Goal: Information Seeking & Learning: Find specific page/section

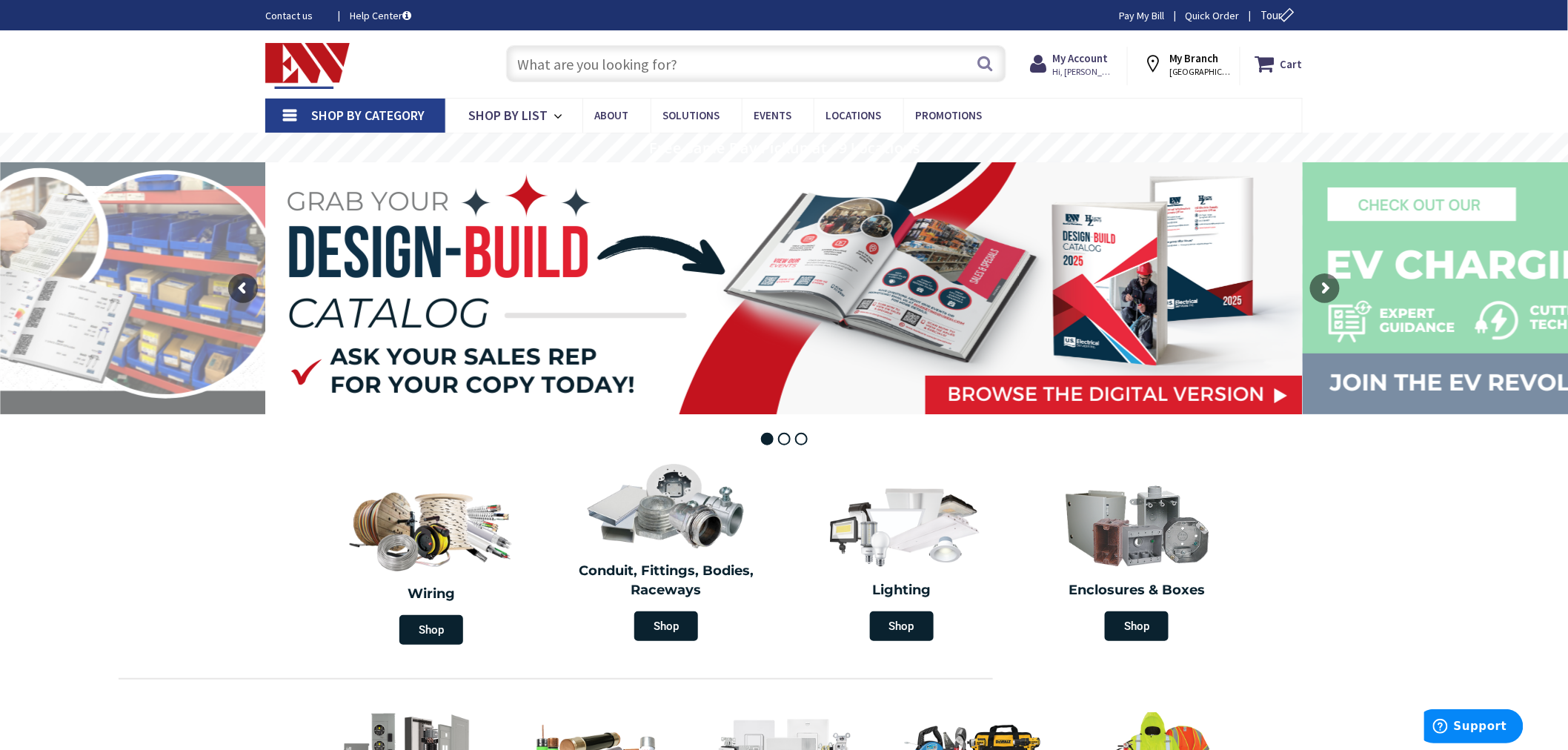
click at [572, 63] on input "text" at bounding box center [756, 64] width 500 height 37
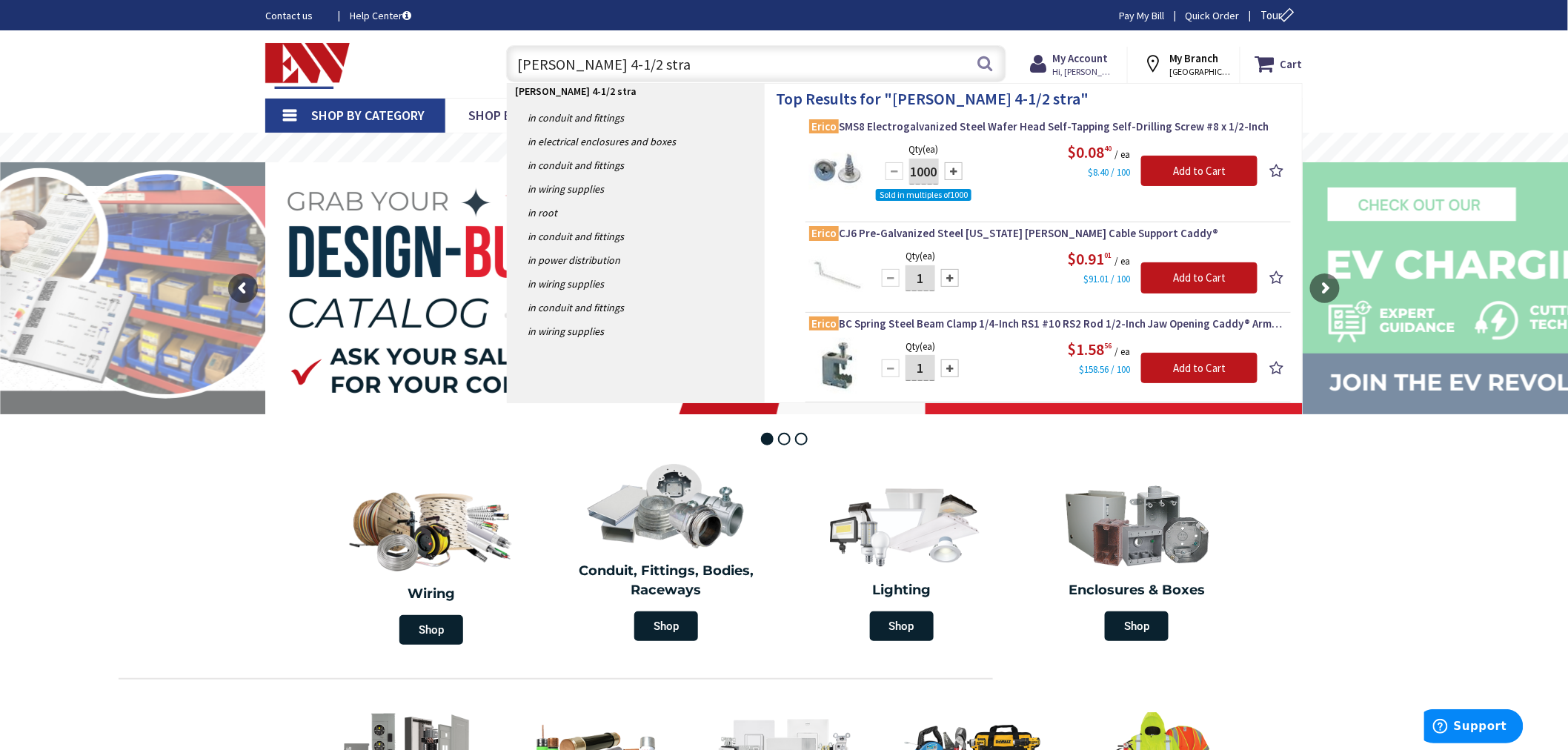
type input "erico 4-1/2 strap"
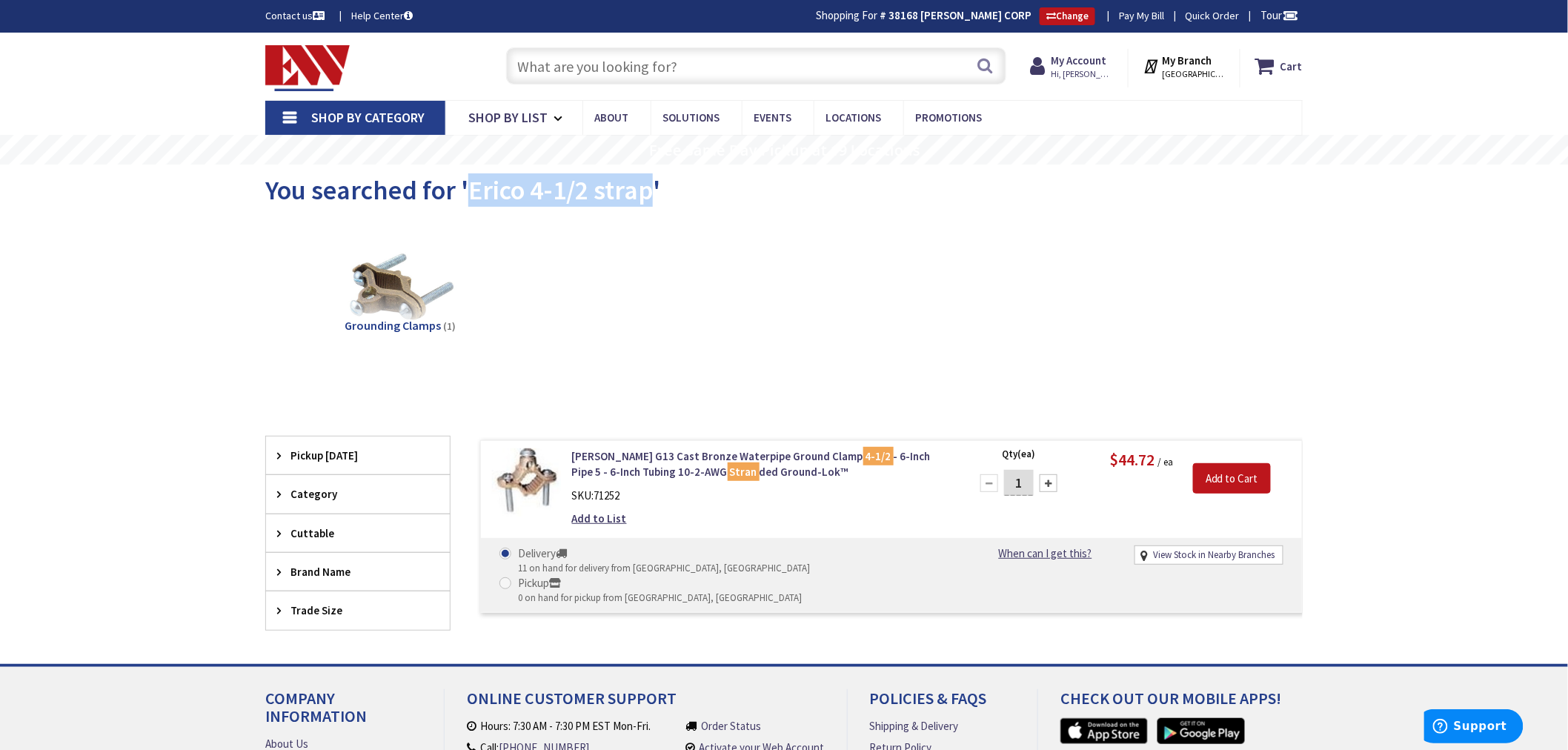
drag, startPoint x: 649, startPoint y: 192, endPoint x: 468, endPoint y: 189, distance: 181.0
click at [468, 189] on span "You searched for 'Erico 4-1/2 strap'" at bounding box center [463, 190] width 395 height 34
copy span "Erico 4-1/2 strap"
click at [526, 69] on input "text" at bounding box center [756, 66] width 500 height 37
paste input "Erico 4-1/2 strap"
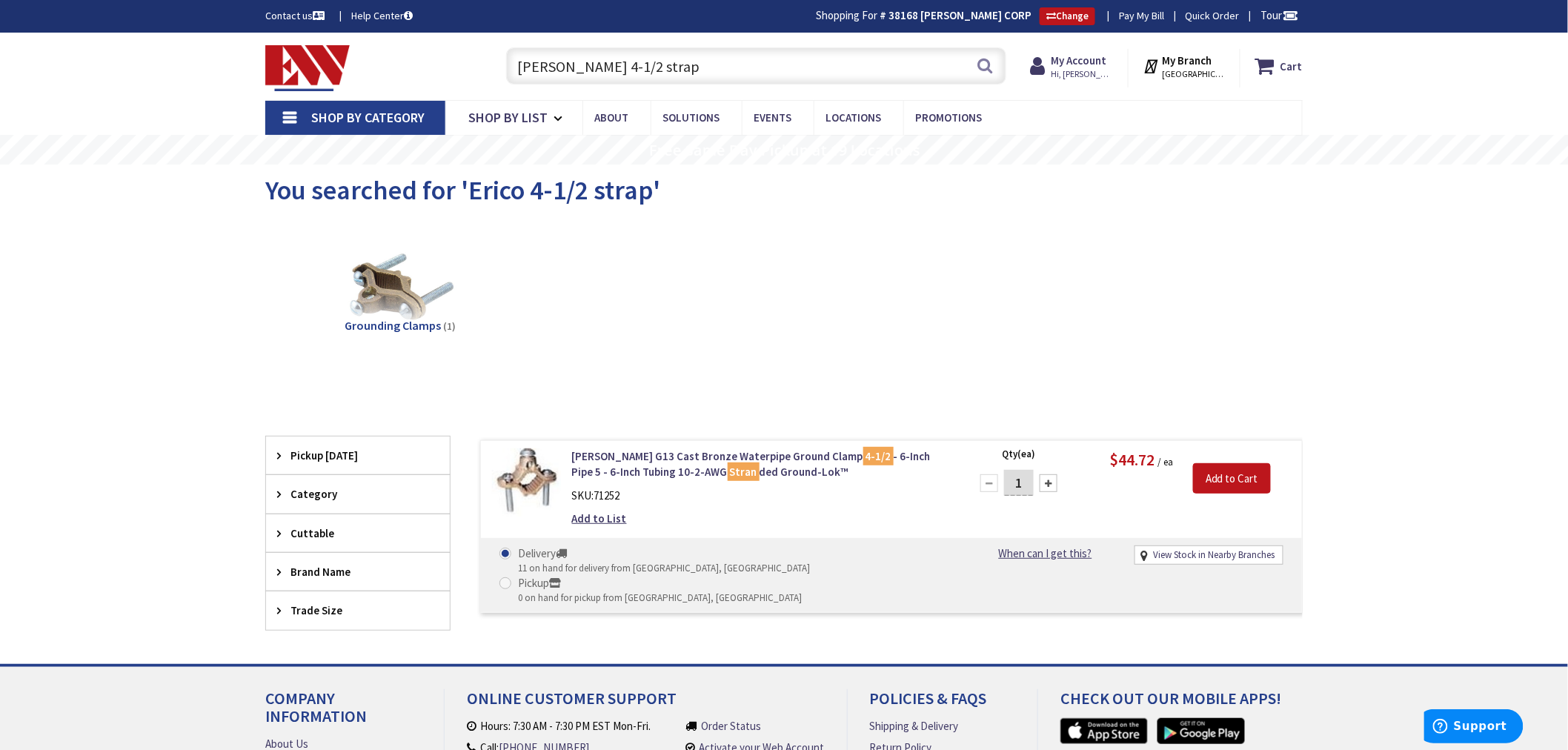
click at [584, 66] on input "Erico 4-1/2 strap" at bounding box center [756, 66] width 500 height 37
type input "Erico 4-1/2" strap"
click at [581, 67] on input "text" at bounding box center [756, 66] width 500 height 37
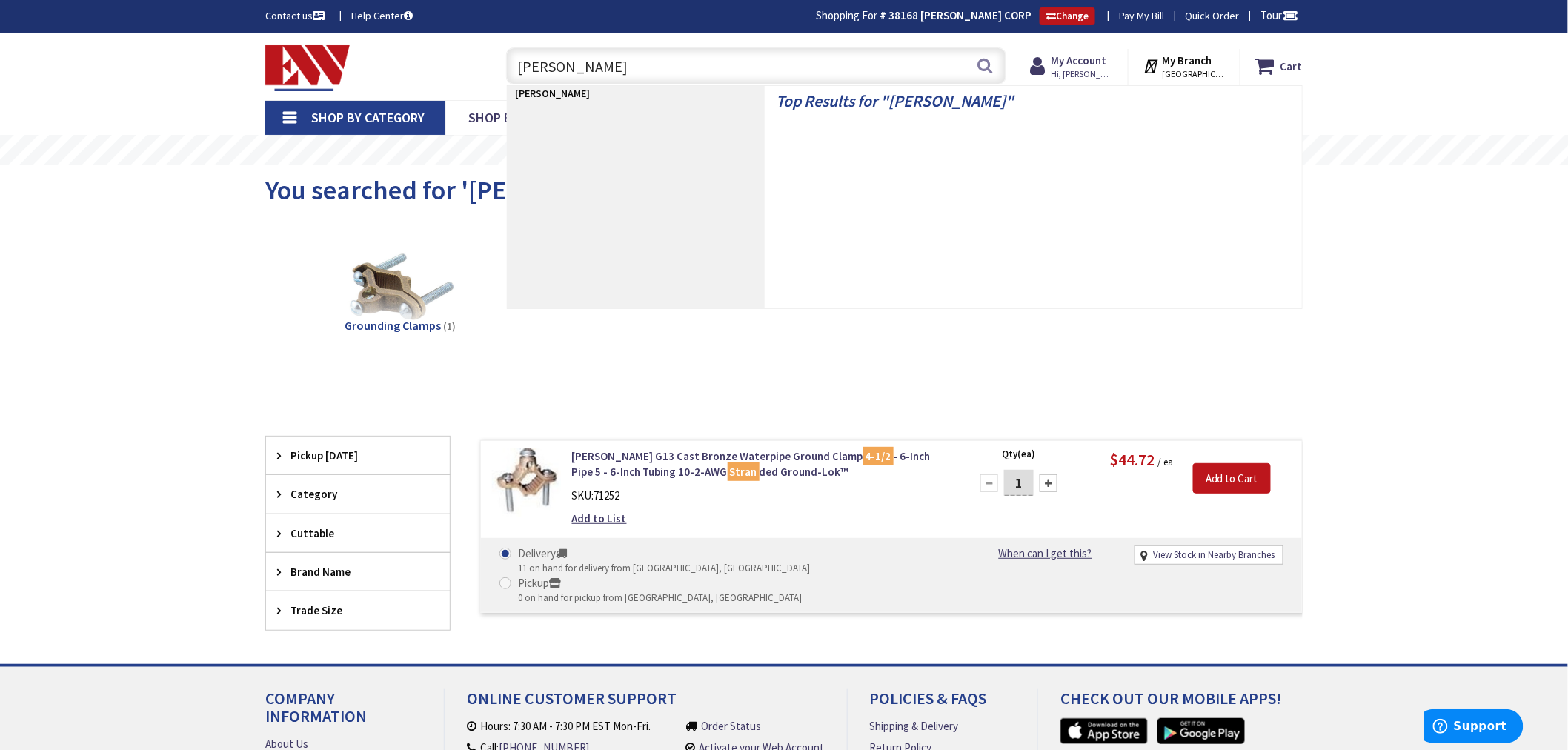
type input "erico strap"
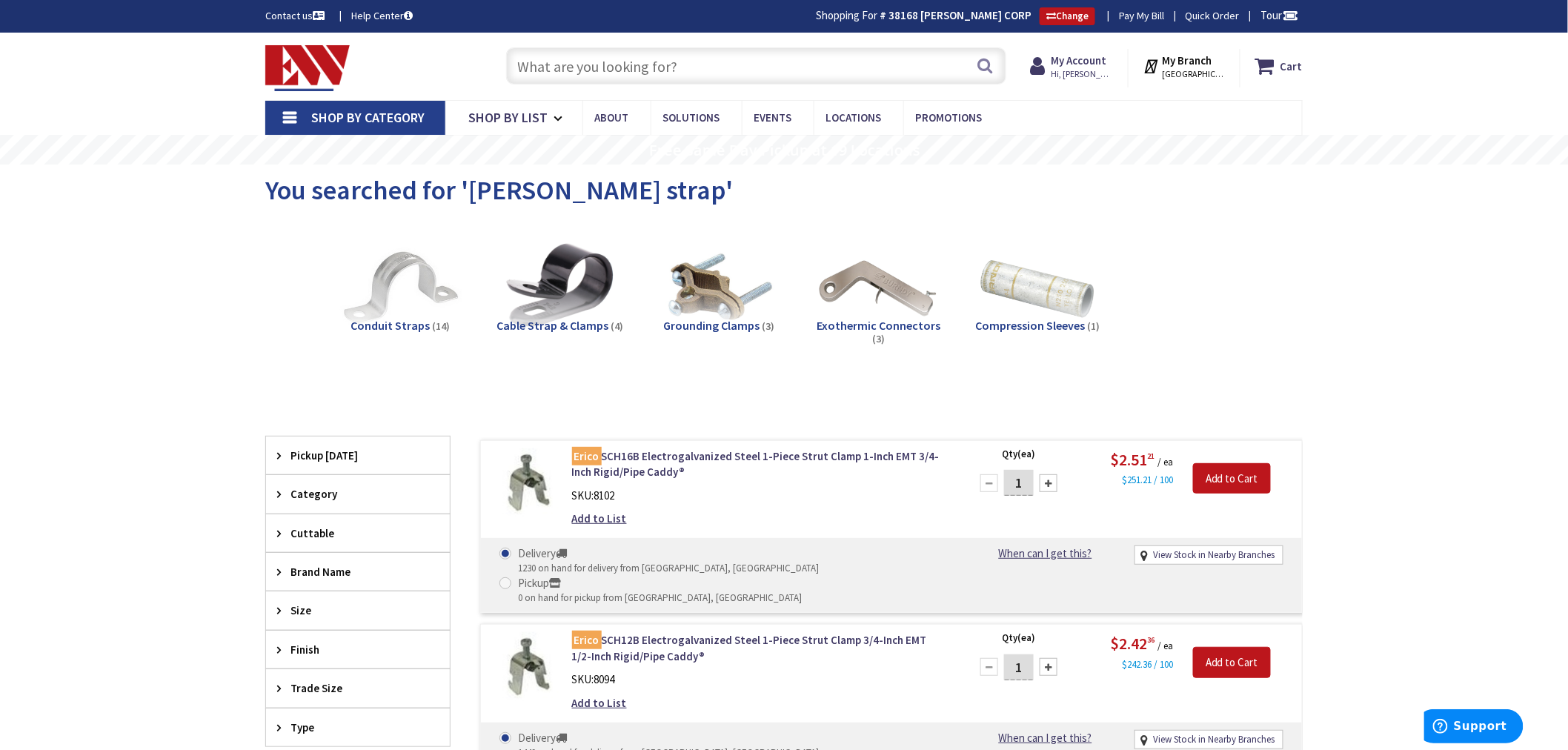
click at [550, 61] on input "text" at bounding box center [756, 66] width 500 height 37
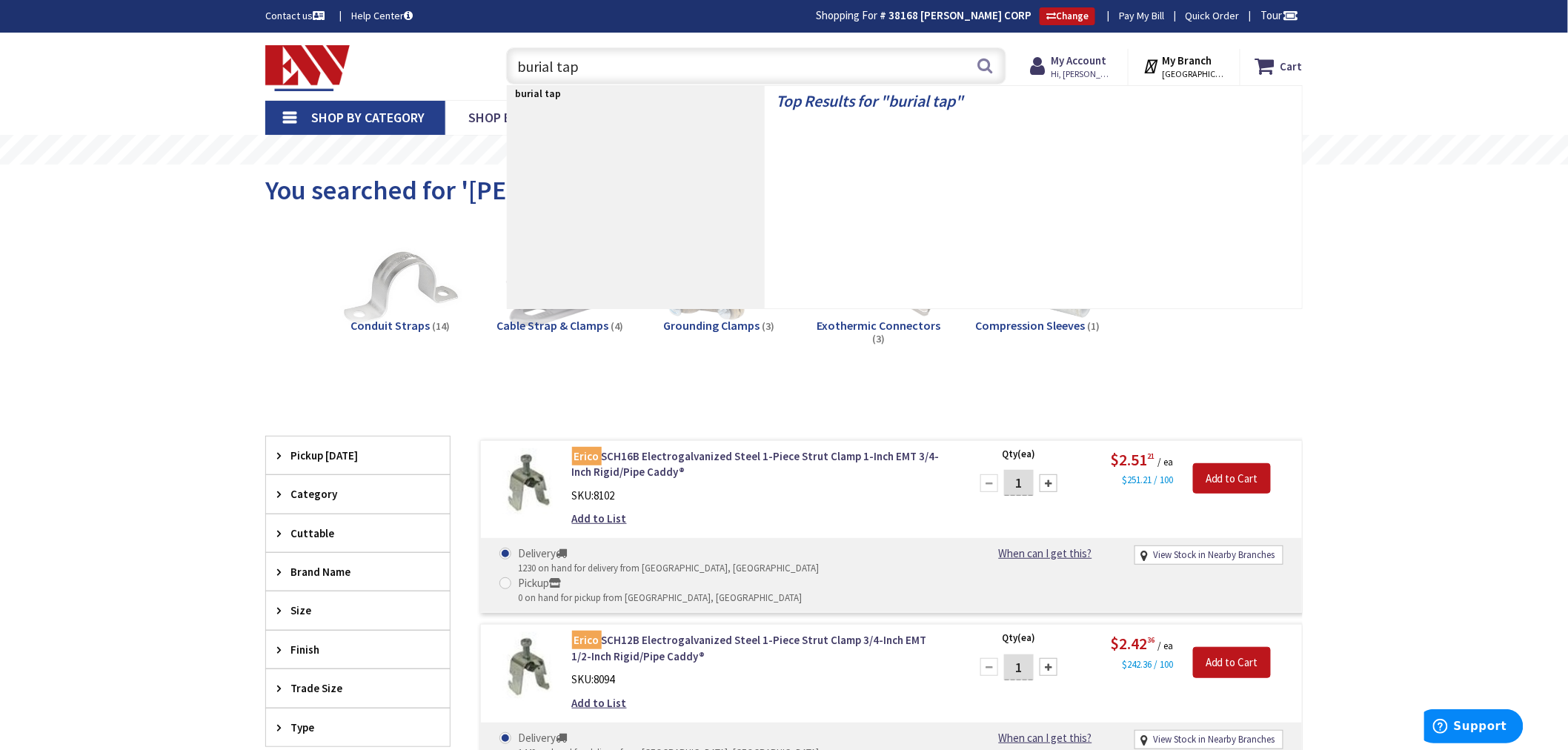
type input "burial tape"
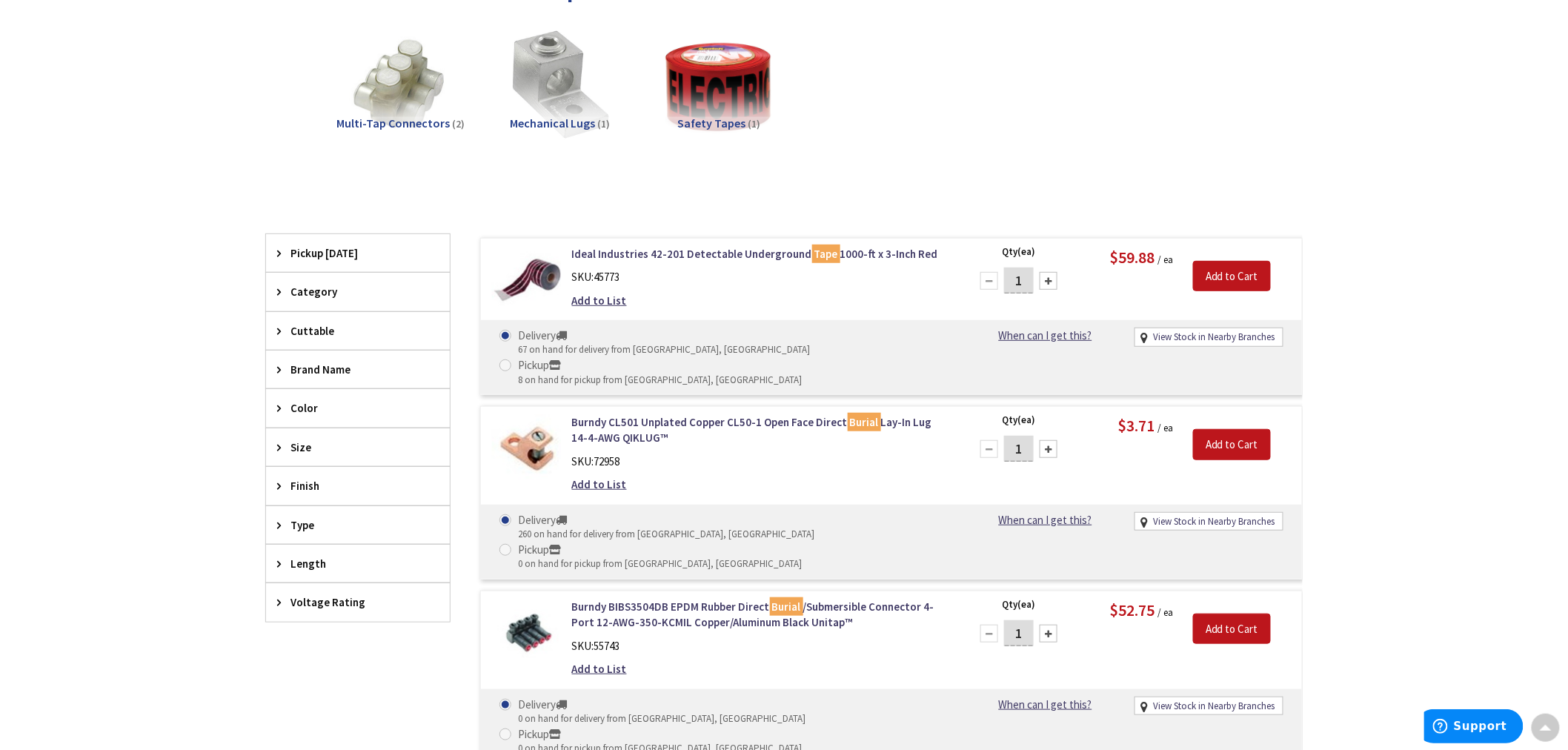
scroll to position [204, 0]
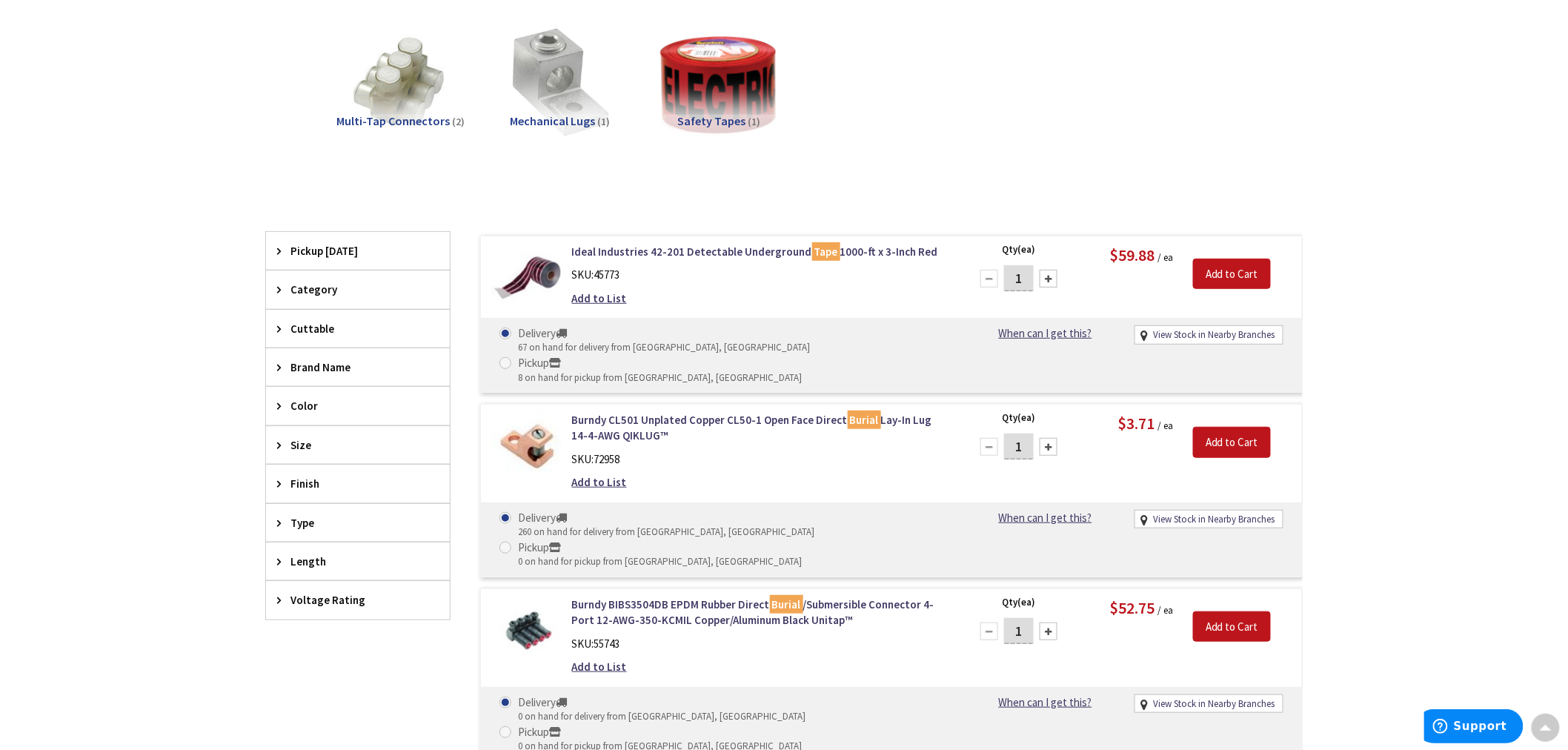
click at [748, 69] on img at bounding box center [719, 83] width 134 height 134
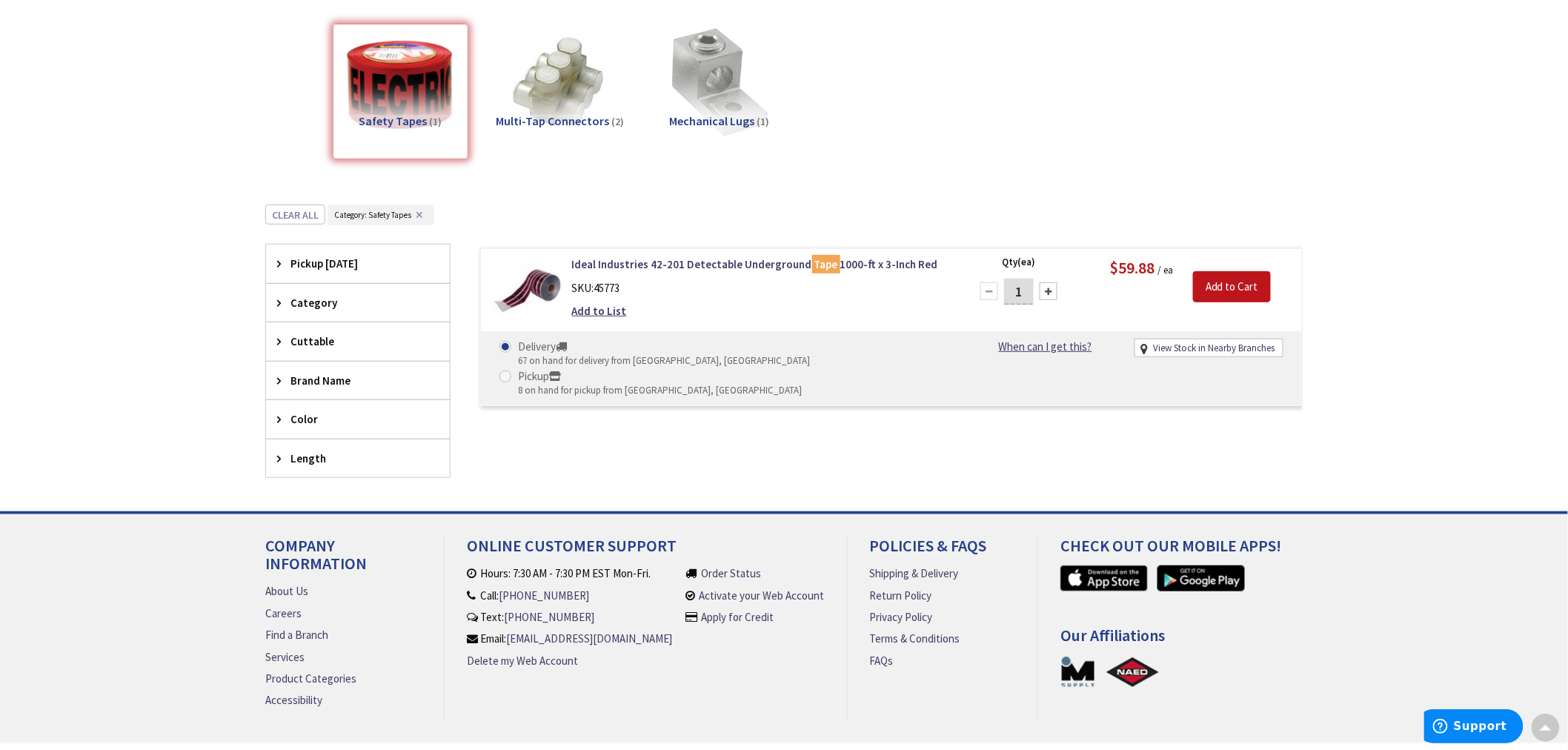
scroll to position [258, 0]
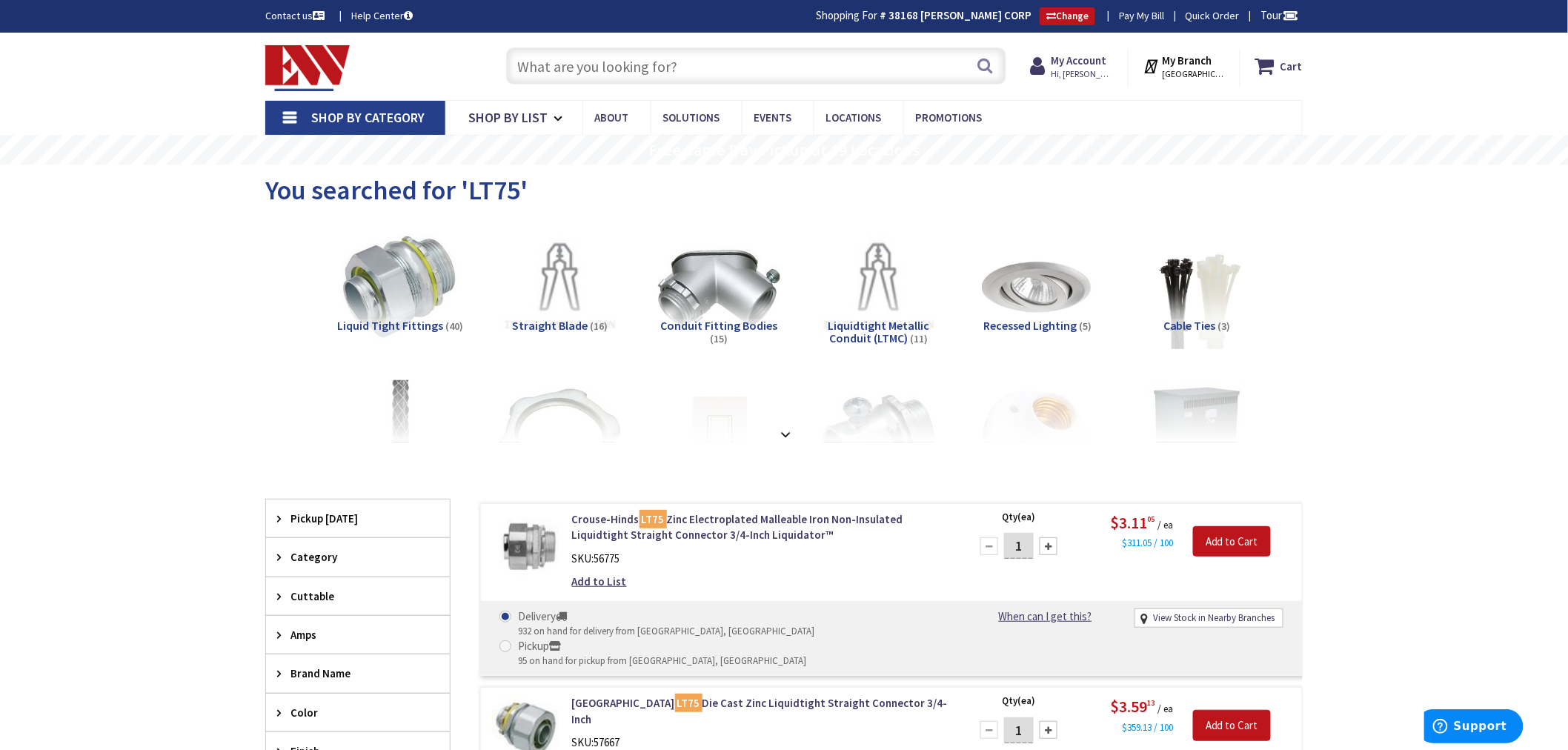
click at [574, 63] on input "text" at bounding box center [756, 66] width 500 height 37
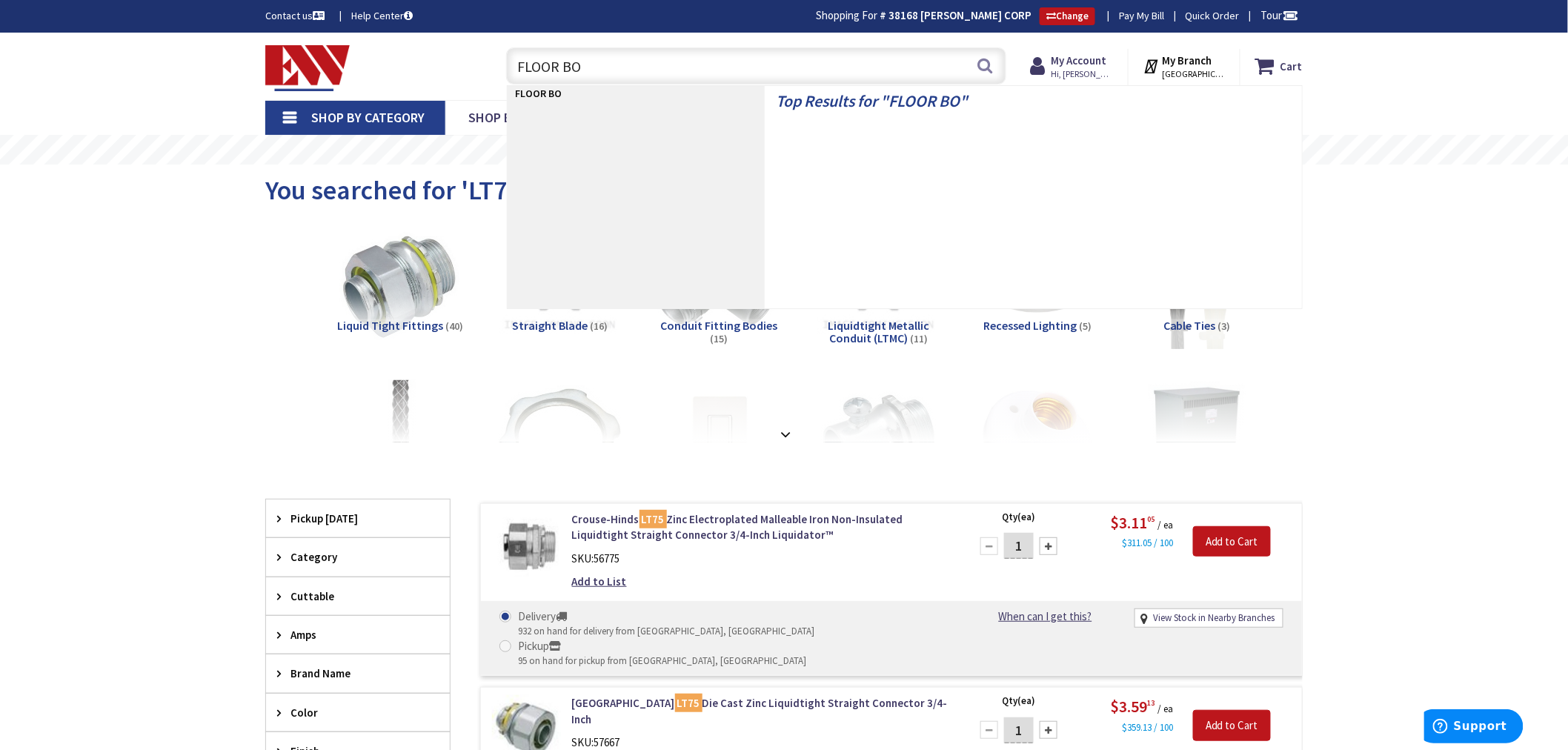
type input "FLOOR BOX"
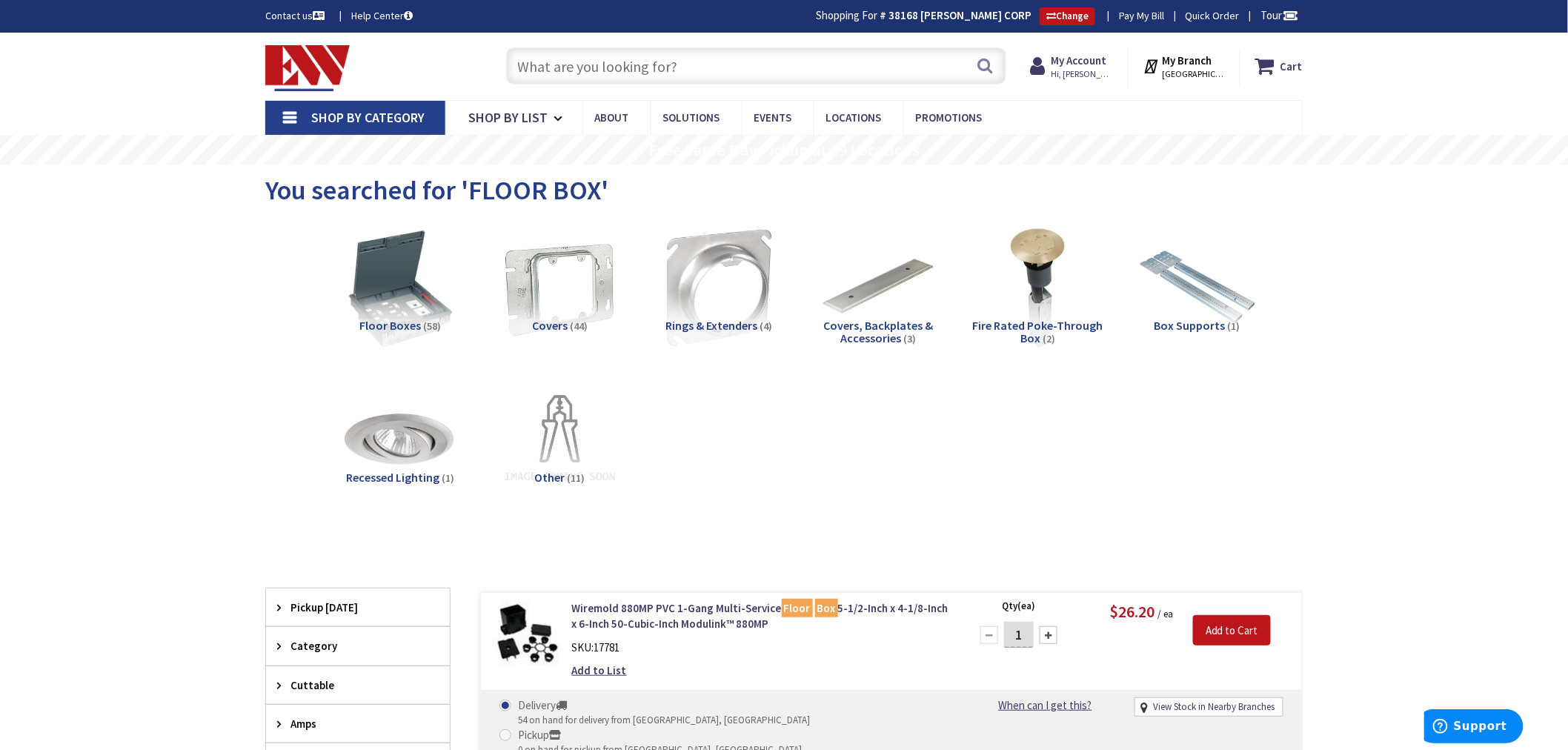
click at [544, 63] on input "text" at bounding box center [756, 66] width 500 height 37
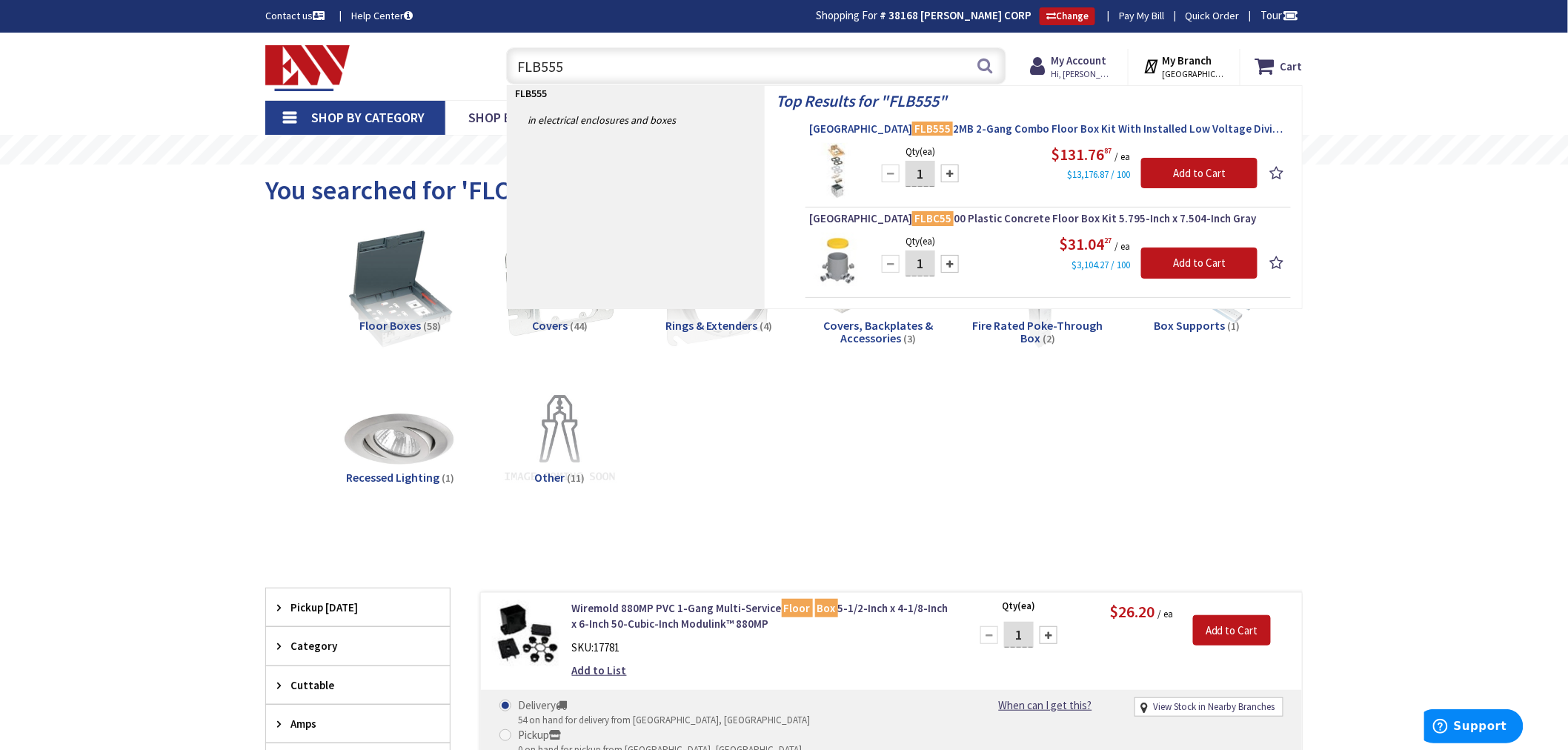
type input "FLB555"
click at [966, 126] on span "Arlington FLB555 2MB 2-Gang Combo Floor Box Kit With Installed Low Voltage Divi…" at bounding box center [1048, 129] width 478 height 15
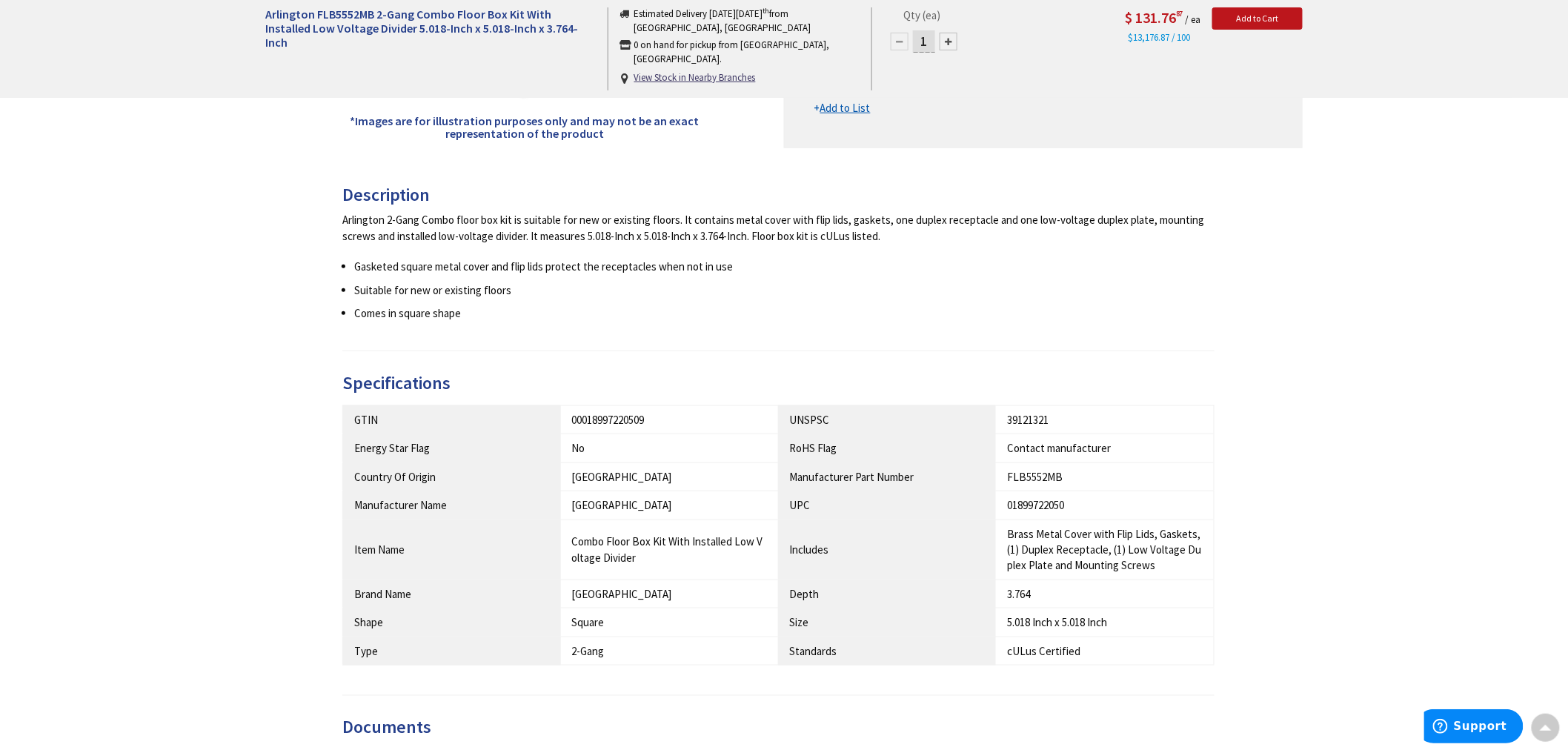
scroll to position [658, 0]
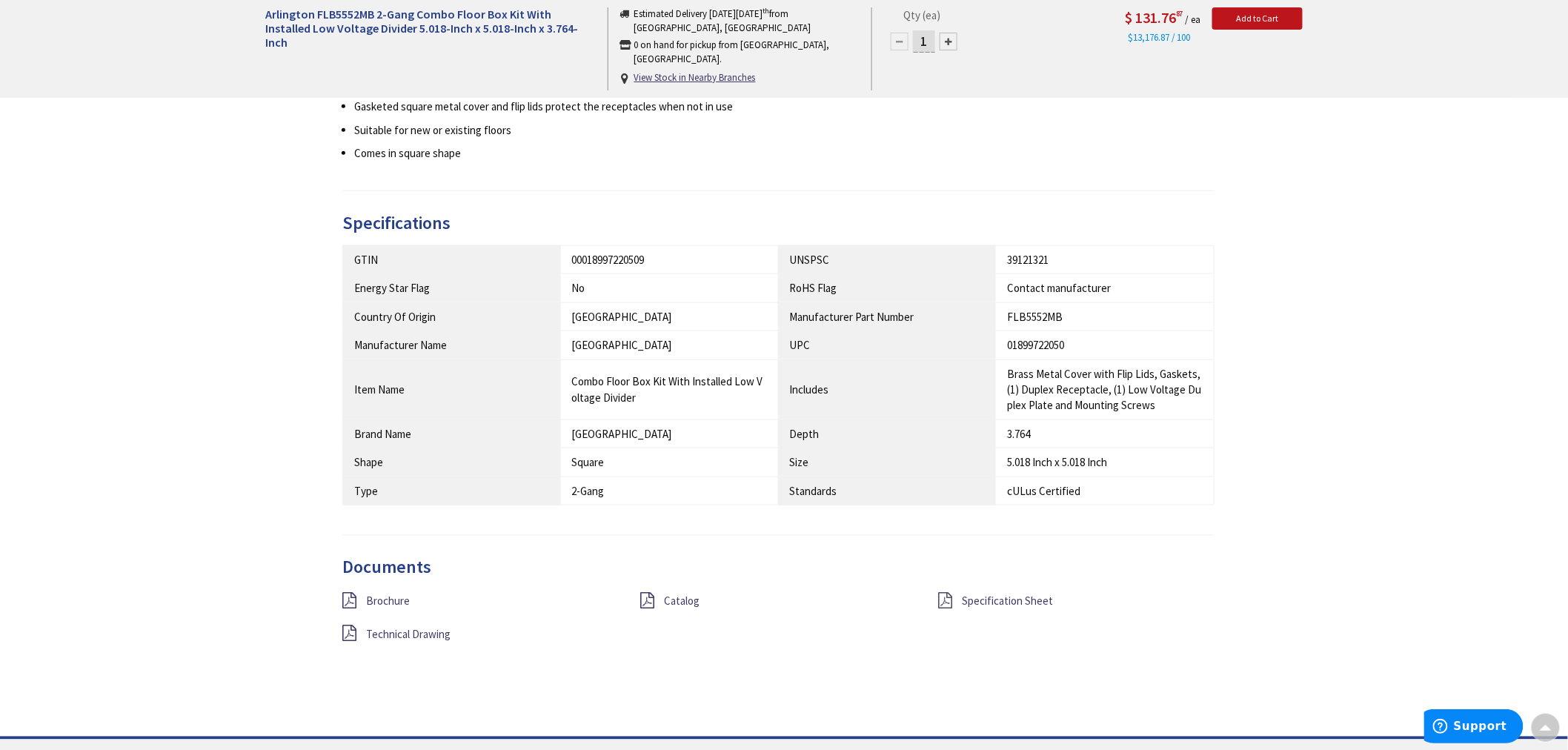
click at [941, 603] on icon at bounding box center [946, 602] width 14 height 16
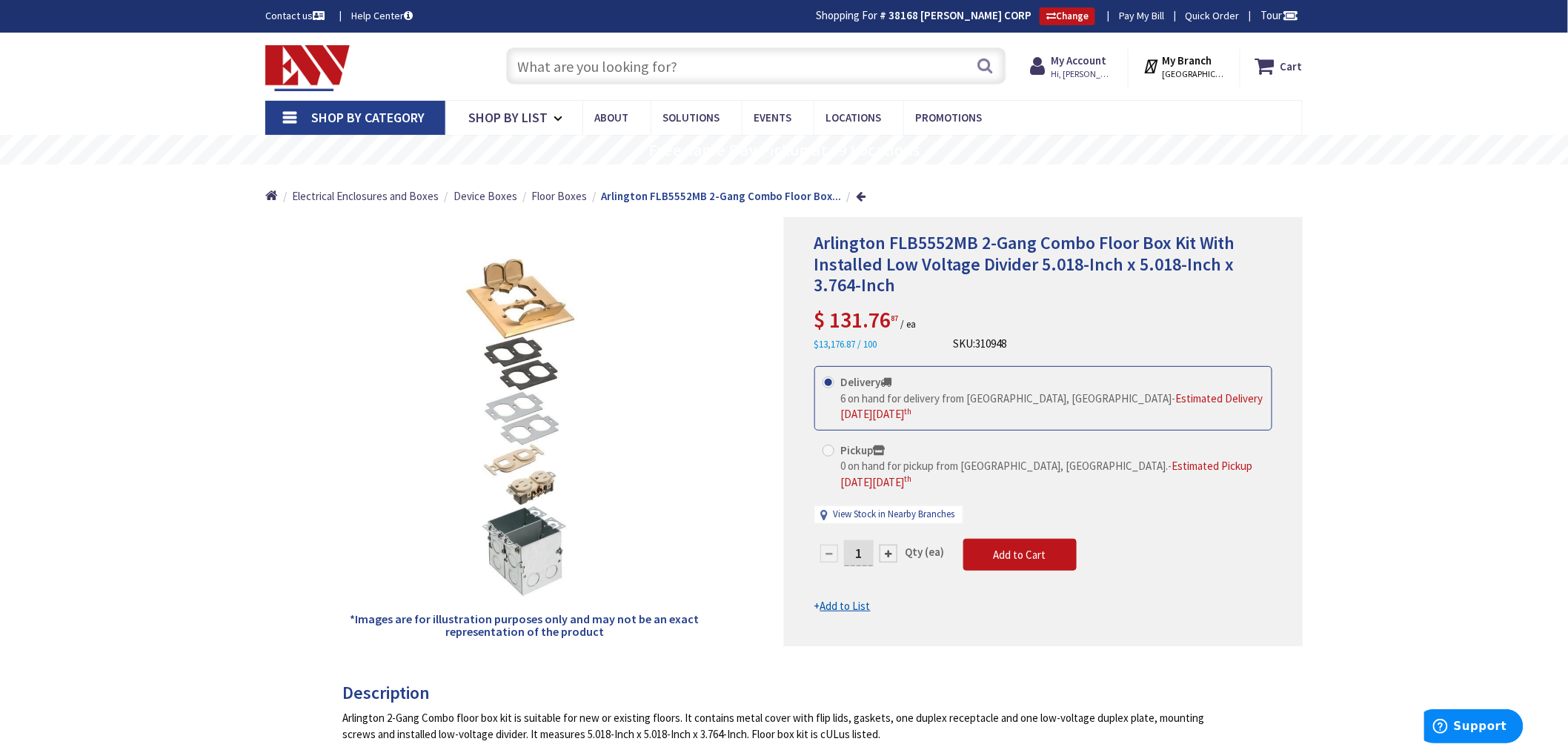
click at [540, 69] on input "text" at bounding box center [756, 66] width 500 height 37
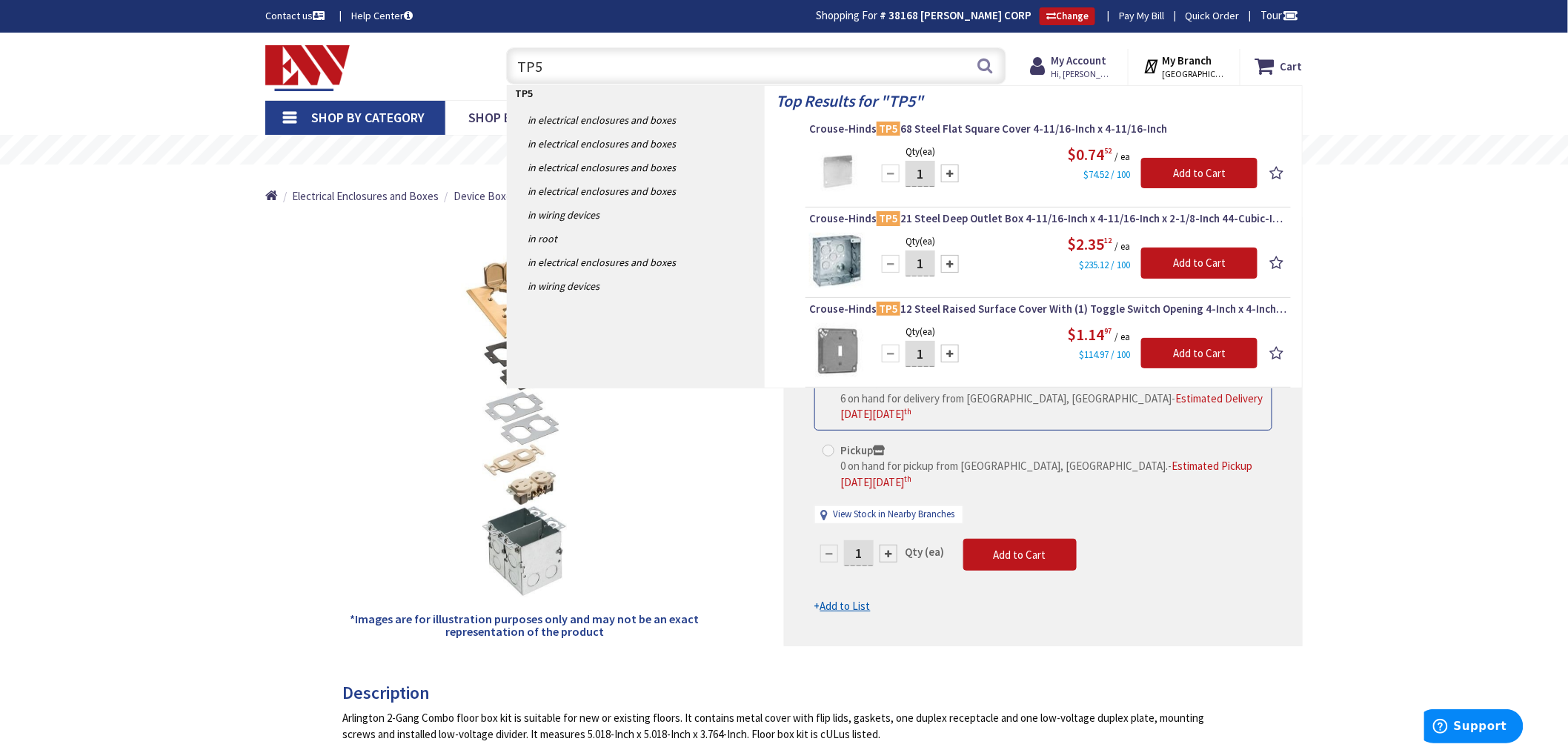
type input "TP5"
drag, startPoint x: 577, startPoint y: 69, endPoint x: 507, endPoint y: 69, distance: 70.0
click at [507, 69] on input "TP5" at bounding box center [756, 66] width 500 height 37
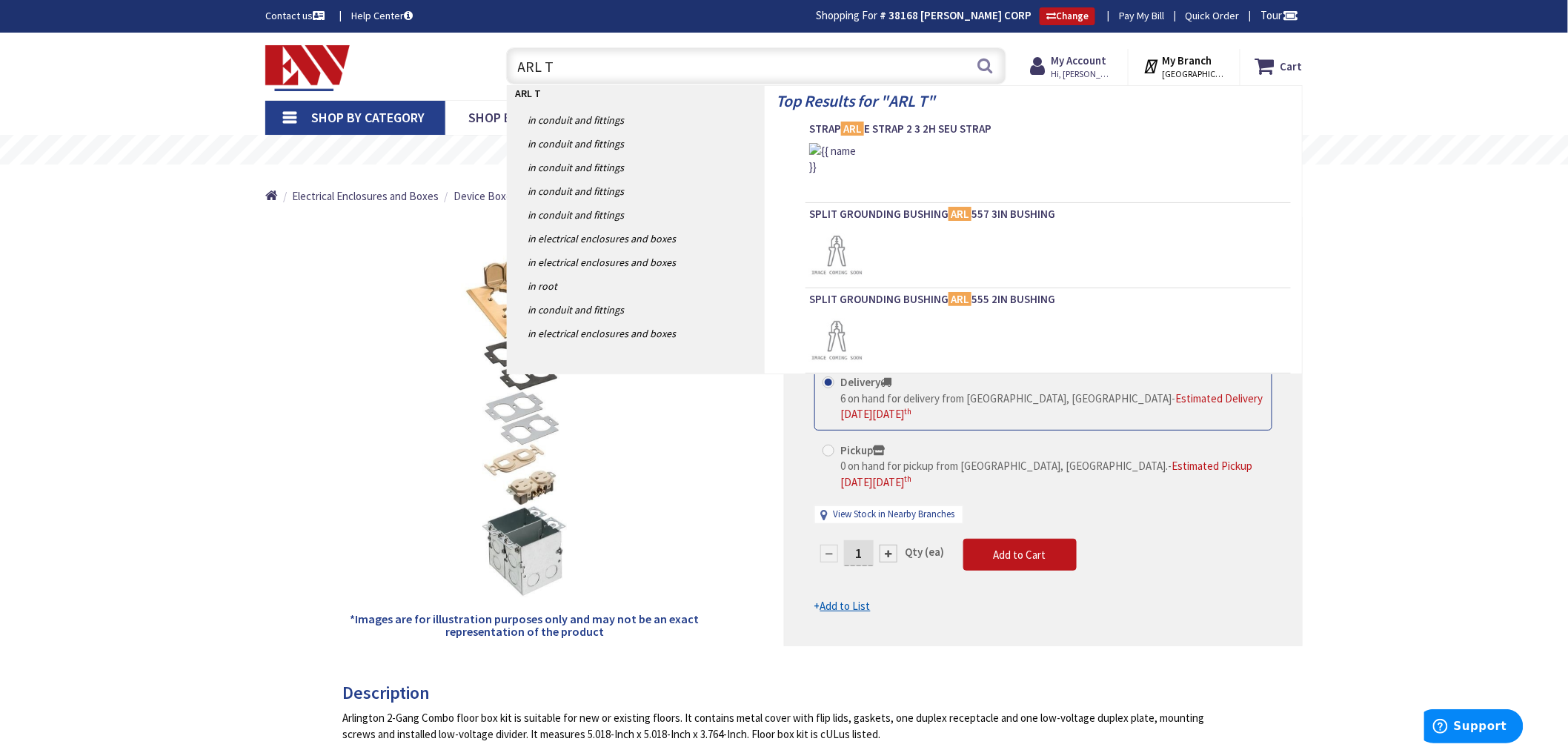
type input "ARL TV"
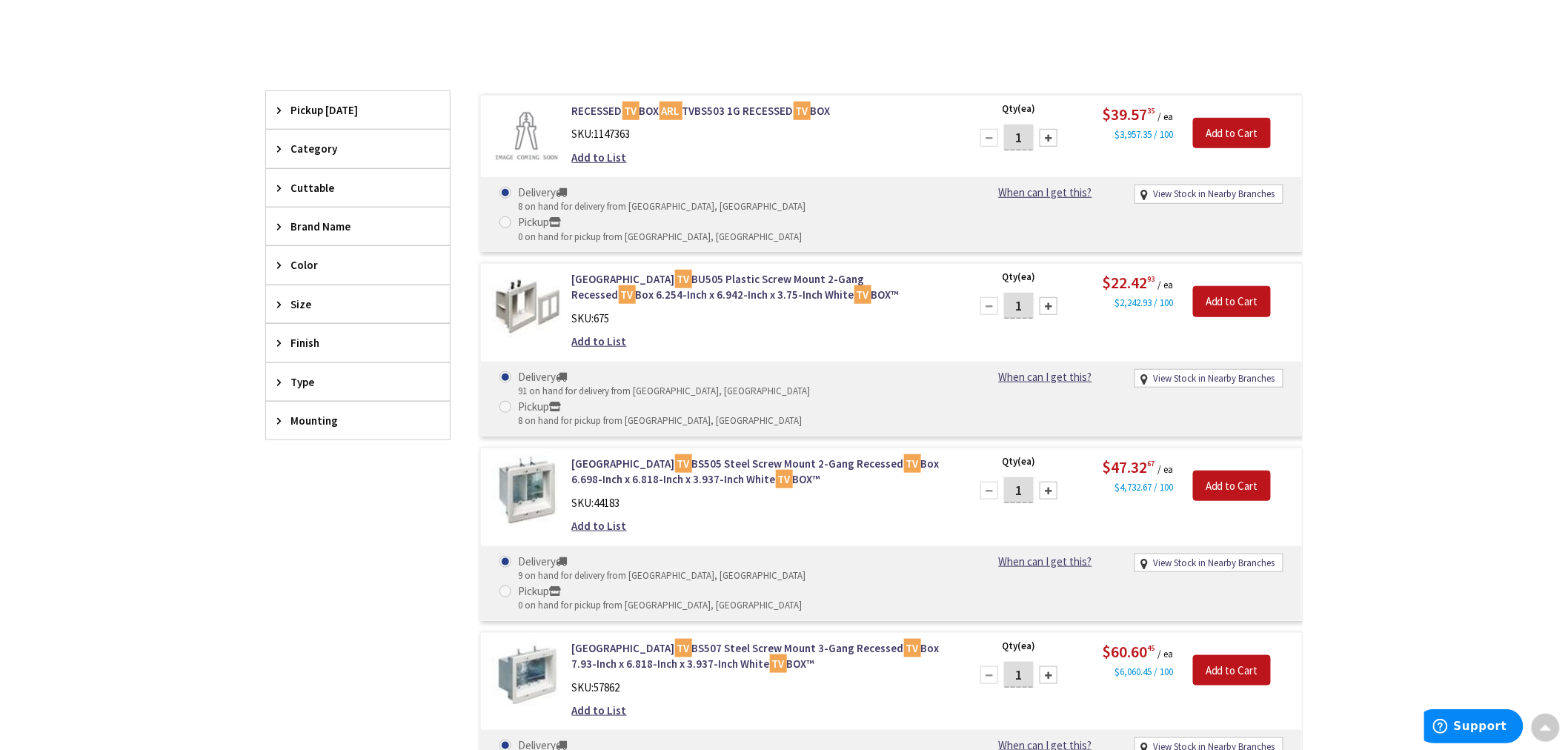
scroll to position [341, 0]
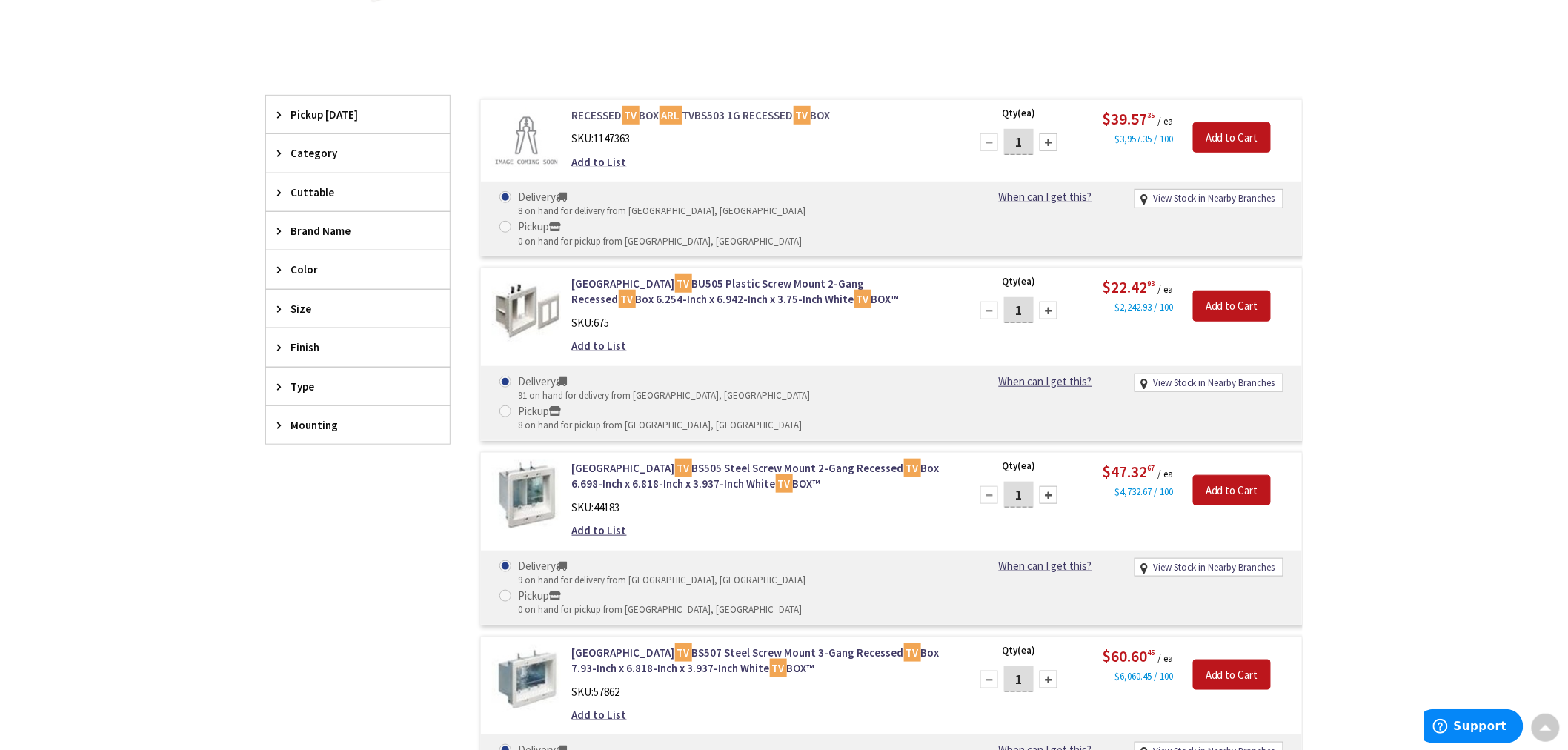
click at [709, 107] on link "RECESSED TV BOX ARL TVBS503 1G RECESSED TV BOX" at bounding box center [761, 115] width 377 height 16
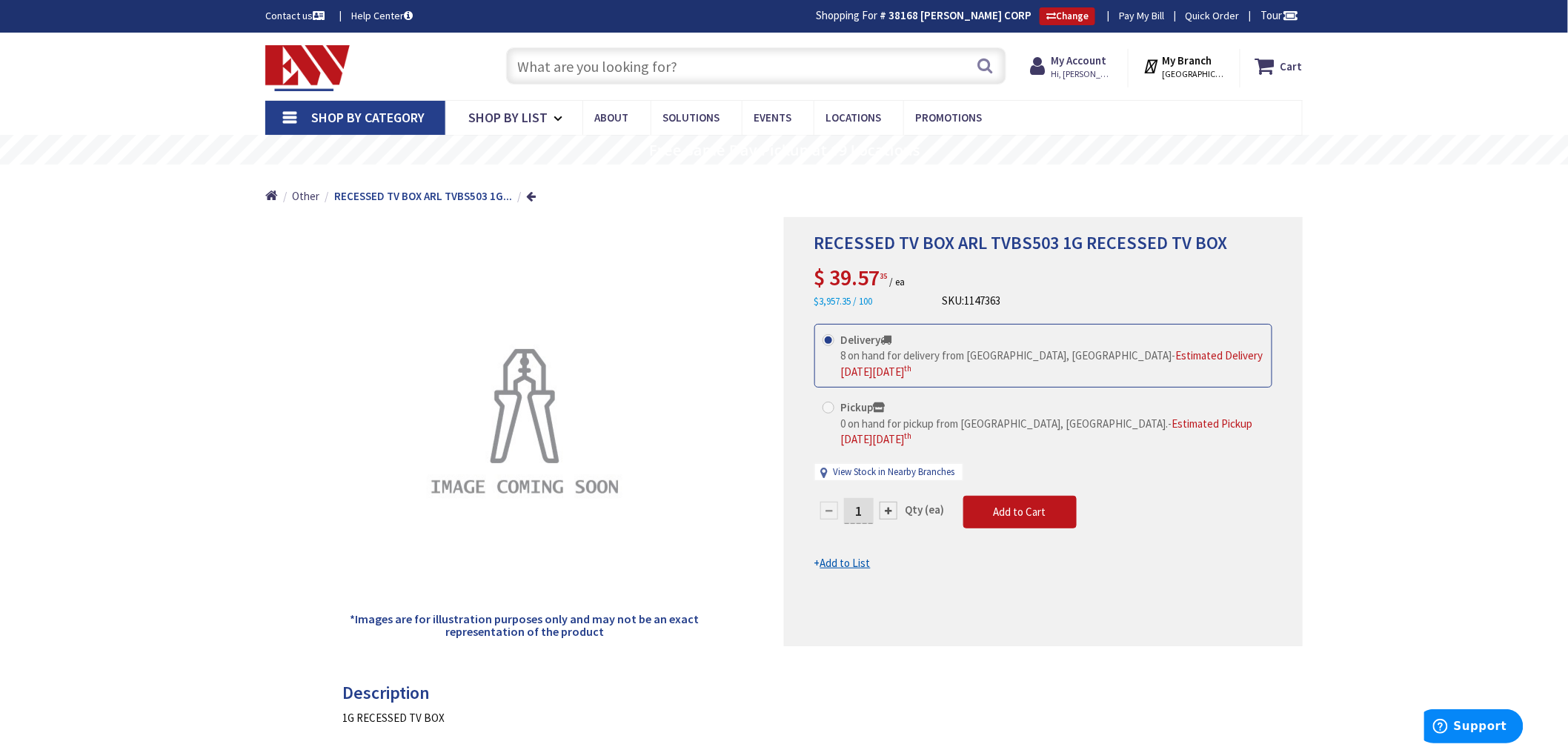
click at [566, 60] on input "text" at bounding box center [756, 66] width 500 height 37
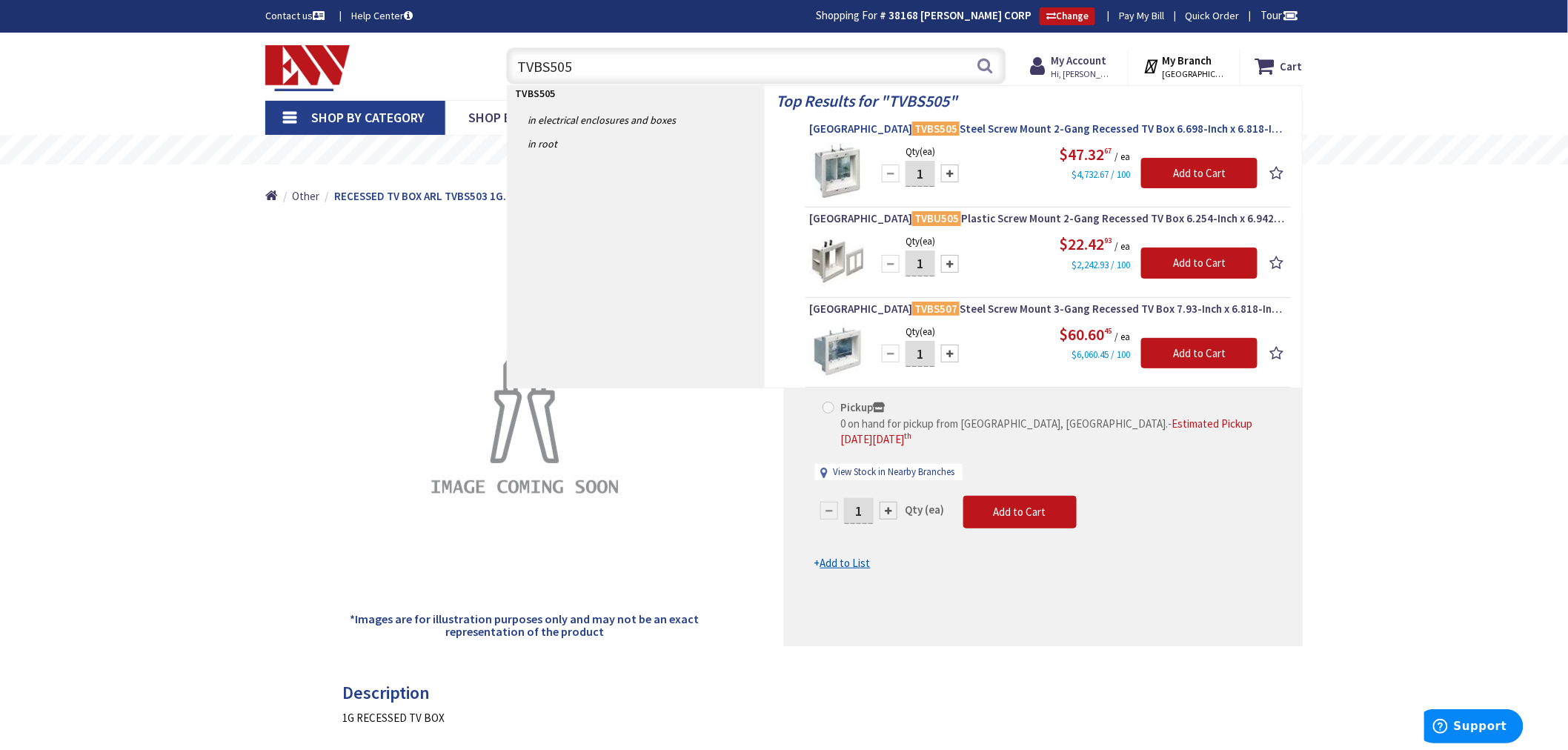
type input "TVBS505"
click at [1002, 126] on span "Arlington TVBS505 Steel Screw Mount 2-Gang Recessed TV Box 6.698-Inch x 6.818-I…" at bounding box center [1048, 129] width 478 height 15
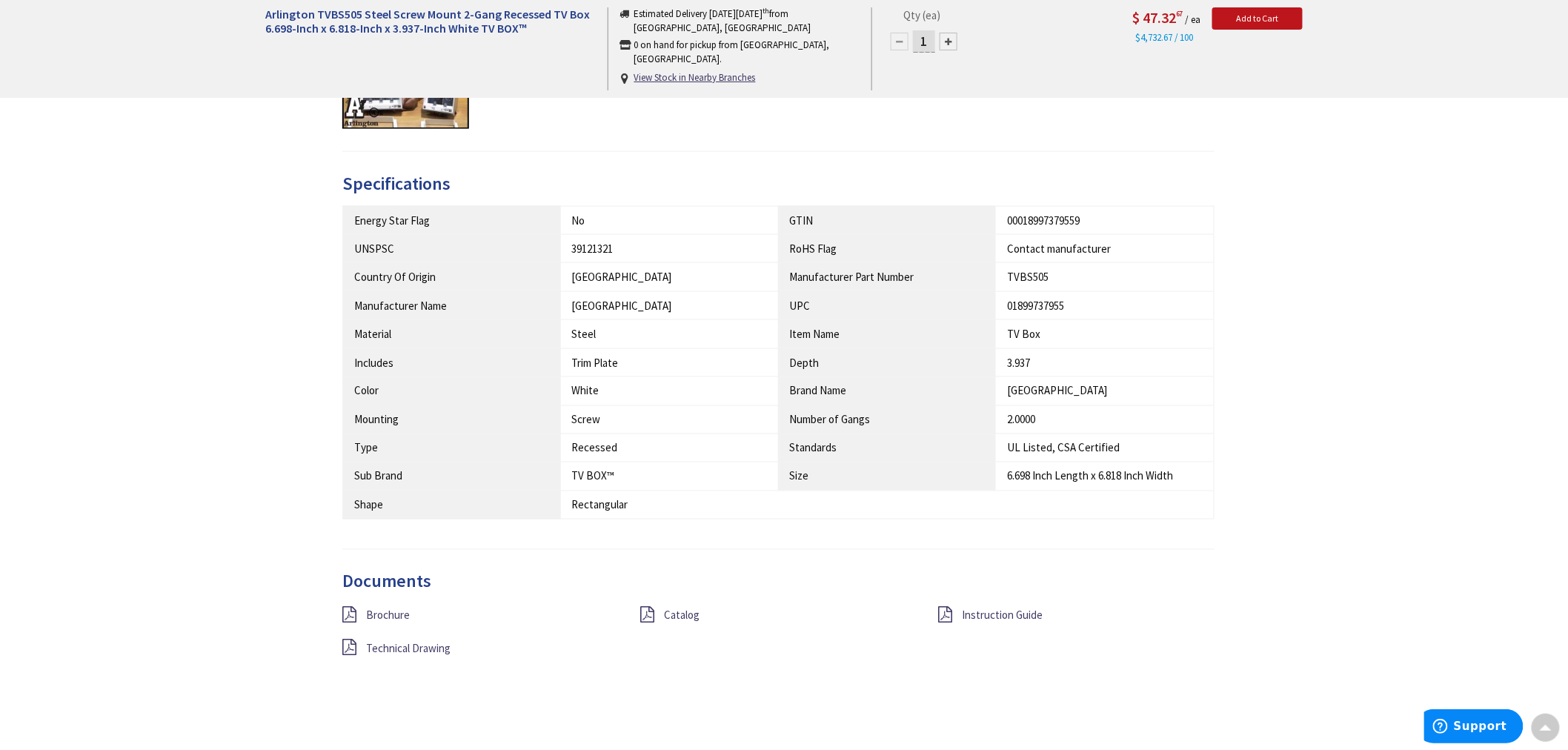
scroll to position [824, 0]
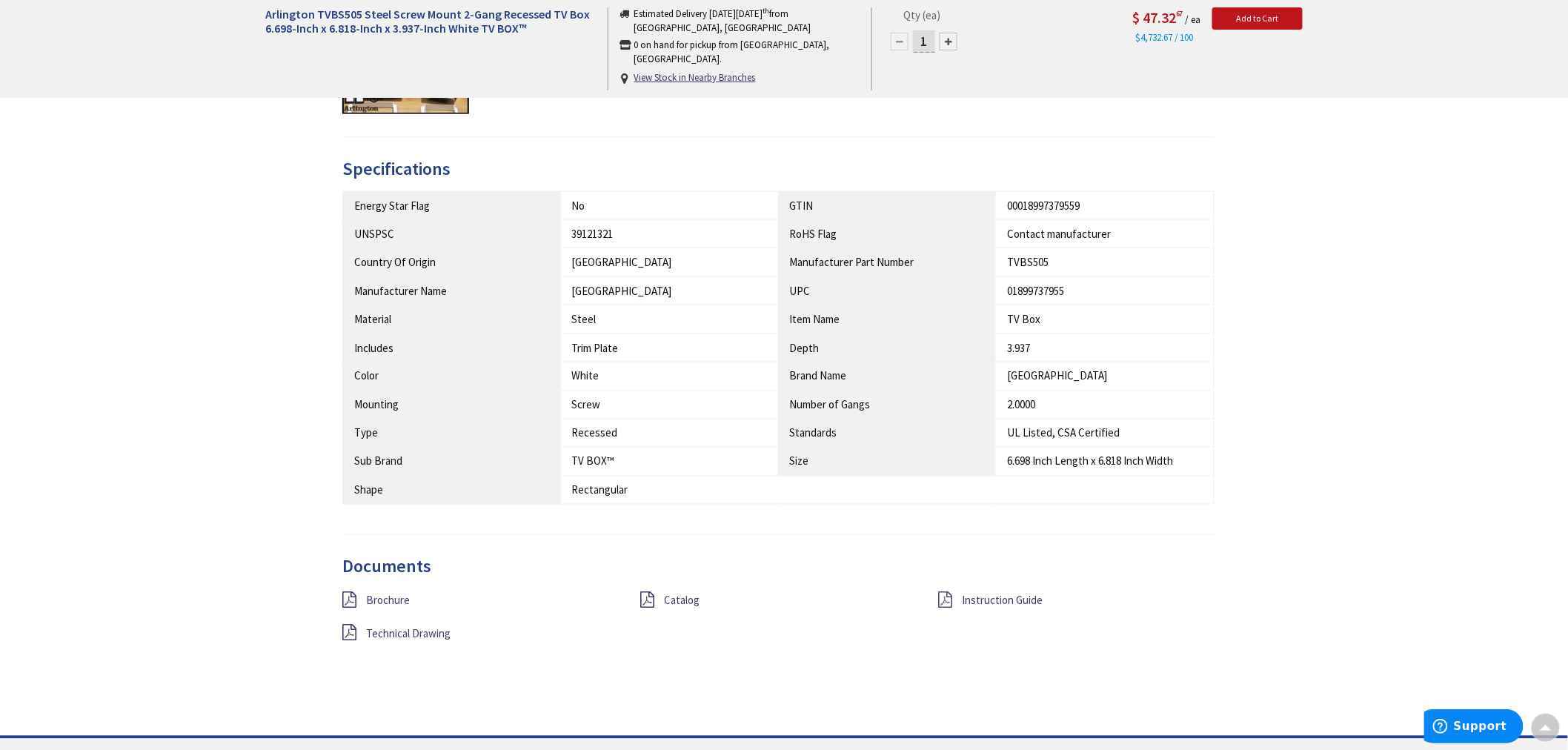
click at [950, 600] on icon at bounding box center [946, 601] width 14 height 16
